Goal: Find specific page/section: Find specific page/section

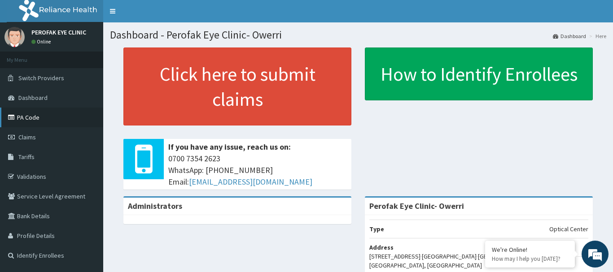
click at [38, 110] on link "PA Code" at bounding box center [51, 118] width 103 height 20
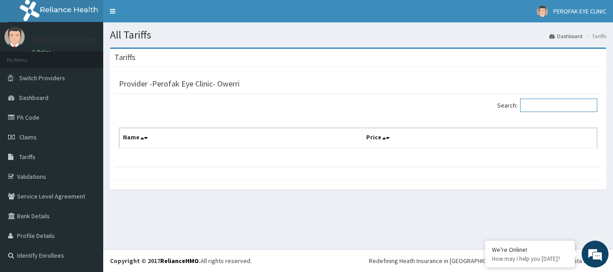
click at [544, 102] on input "Search:" at bounding box center [558, 105] width 77 height 13
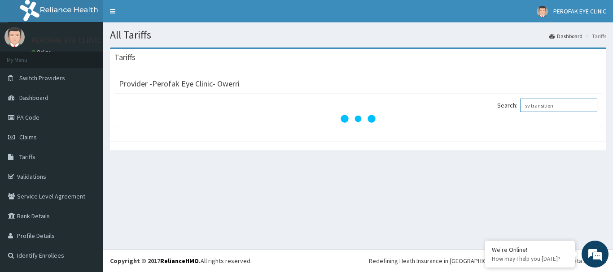
type input "sv transition"
